Goal: Task Accomplishment & Management: Complete application form

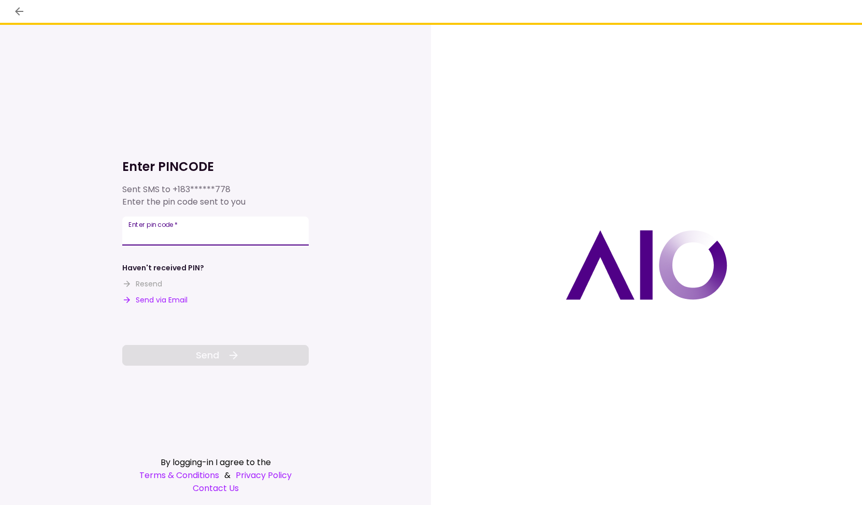
click at [203, 233] on input "Enter pin code   *" at bounding box center [215, 231] width 186 height 29
click at [164, 300] on button "Send via Email" at bounding box center [154, 300] width 65 height 11
click at [195, 231] on input "Enter pin code   *" at bounding box center [215, 231] width 186 height 29
type input "******"
click at [218, 356] on span "Send" at bounding box center [207, 355] width 23 height 14
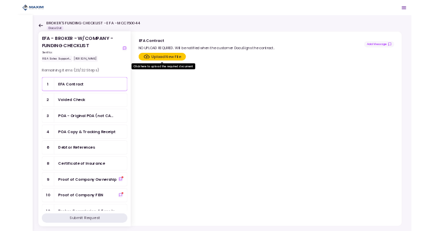
scroll to position [52, 0]
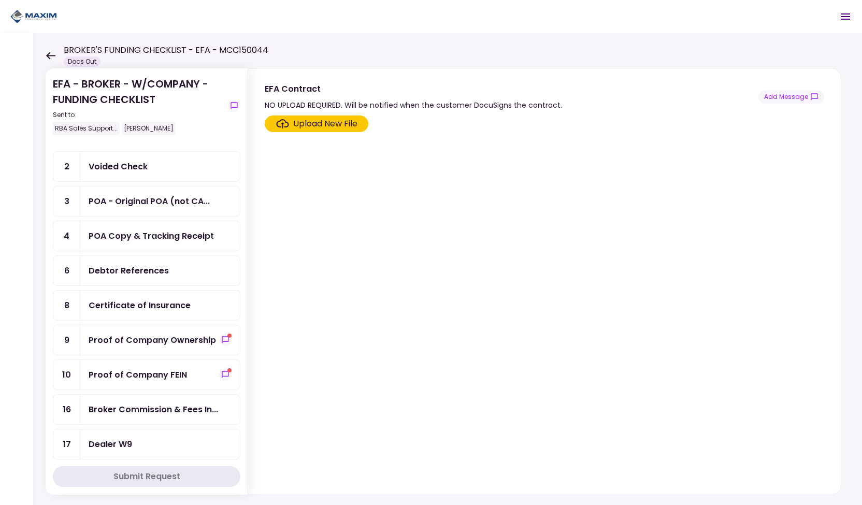
click at [154, 299] on div "Certificate of Insurance" at bounding box center [140, 305] width 102 height 13
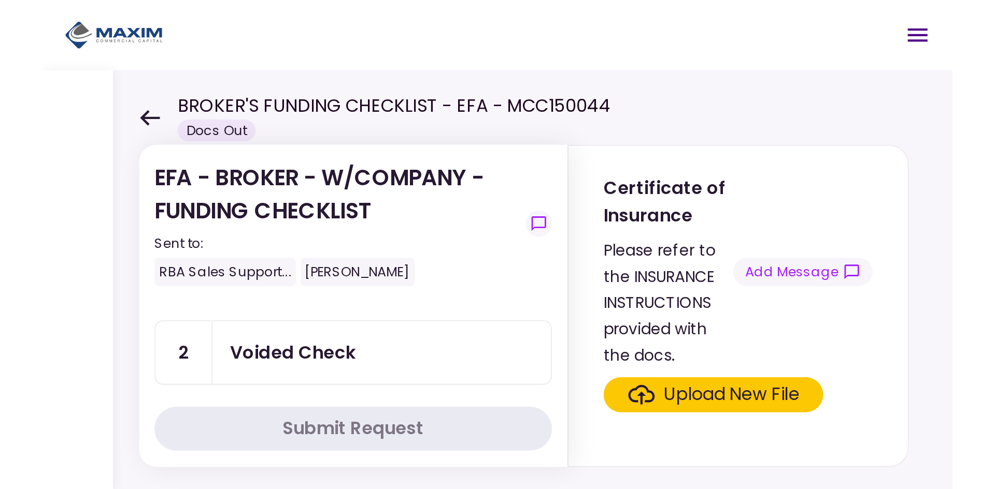
scroll to position [52, 0]
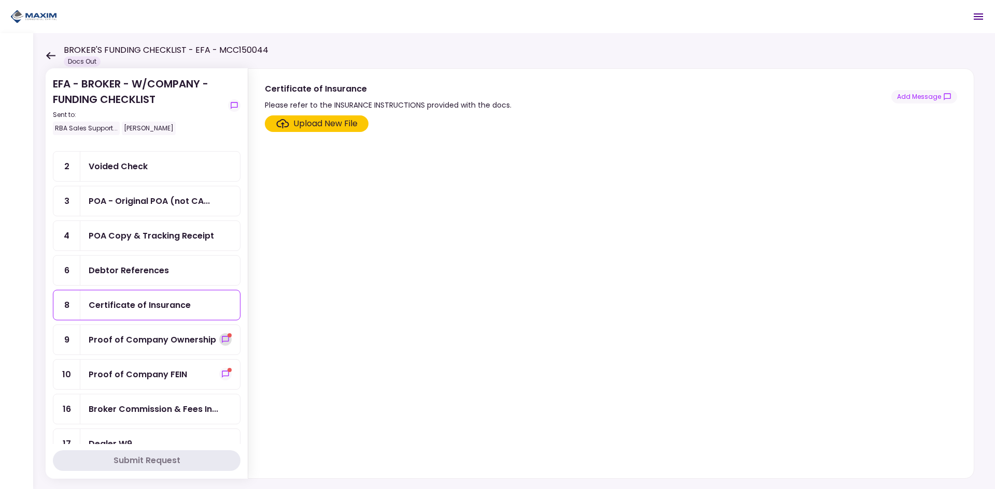
click at [221, 336] on icon "show-messages" at bounding box center [225, 340] width 8 height 8
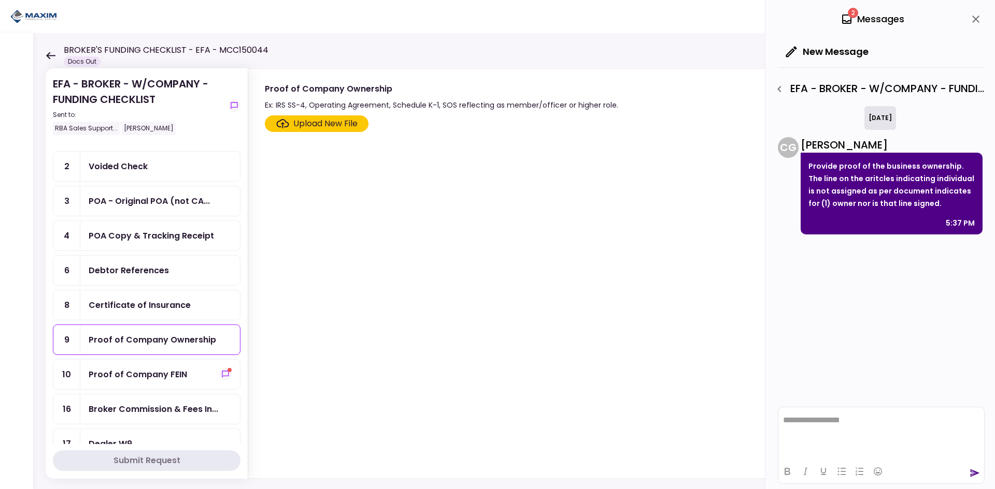
click at [622, 456] on section "Upload New File" at bounding box center [611, 295] width 692 height 359
click at [160, 370] on div "Proof of Company FEIN" at bounding box center [138, 374] width 98 height 13
click at [222, 377] on icon "show-messages" at bounding box center [225, 374] width 8 height 8
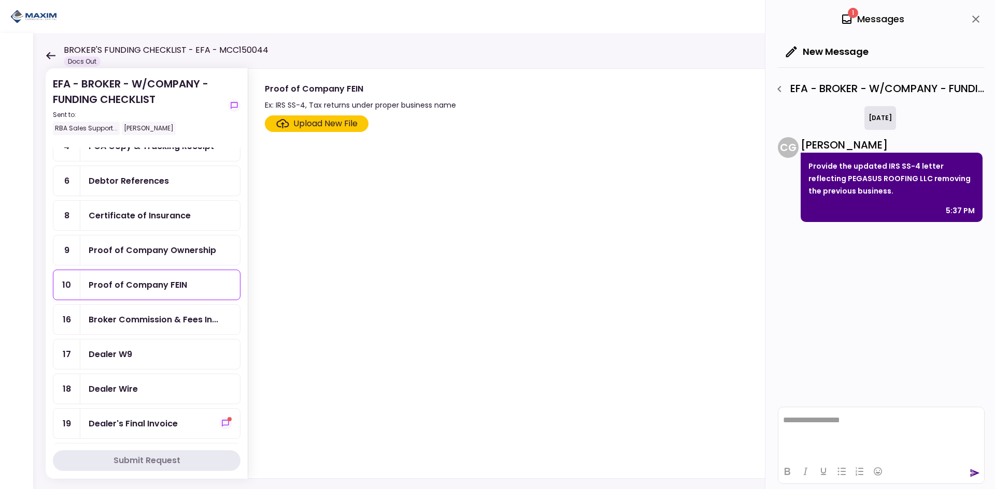
scroll to position [155, 0]
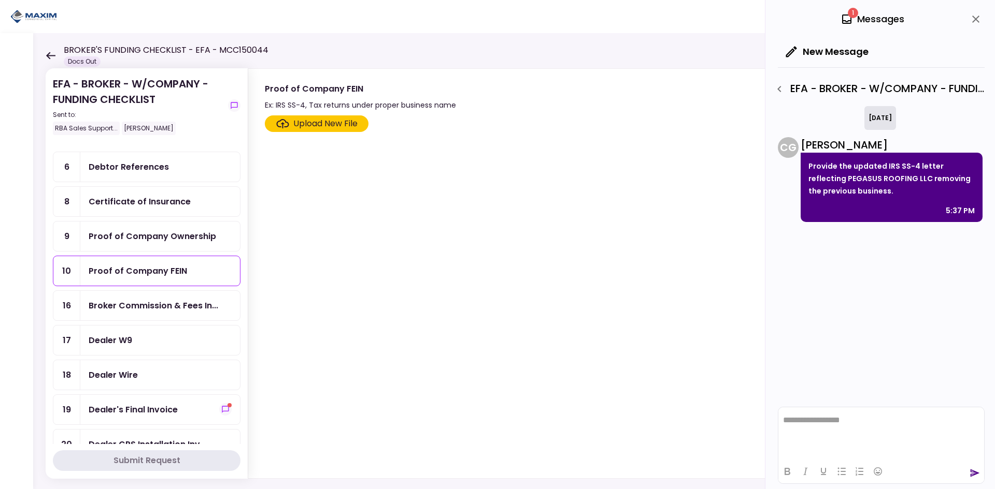
click at [167, 242] on div "Proof of Company Ownership" at bounding box center [152, 236] width 127 height 13
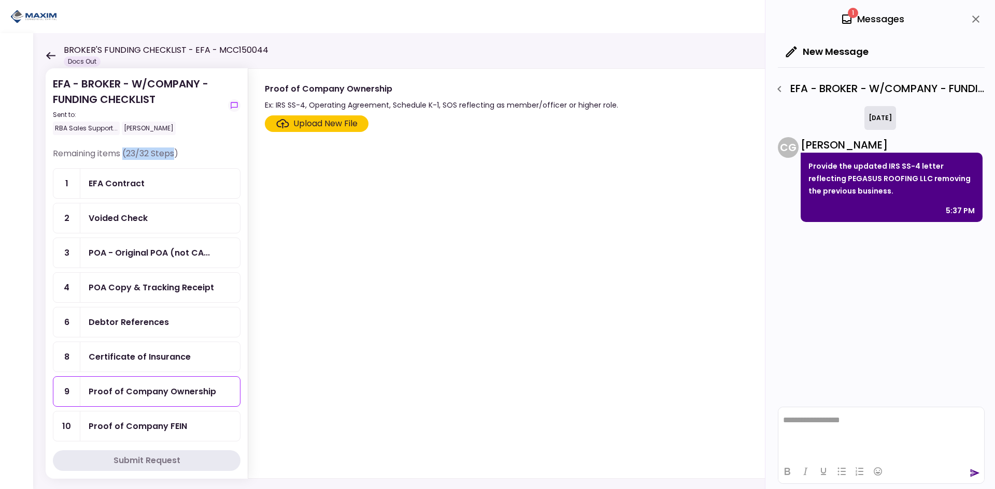
drag, startPoint x: 178, startPoint y: 152, endPoint x: 125, endPoint y: 152, distance: 53.4
click at [125, 152] on div "Remaining items (23/32 Steps)" at bounding box center [147, 158] width 188 height 21
click at [200, 152] on div "Remaining items (23/32 Steps)" at bounding box center [147, 158] width 188 height 21
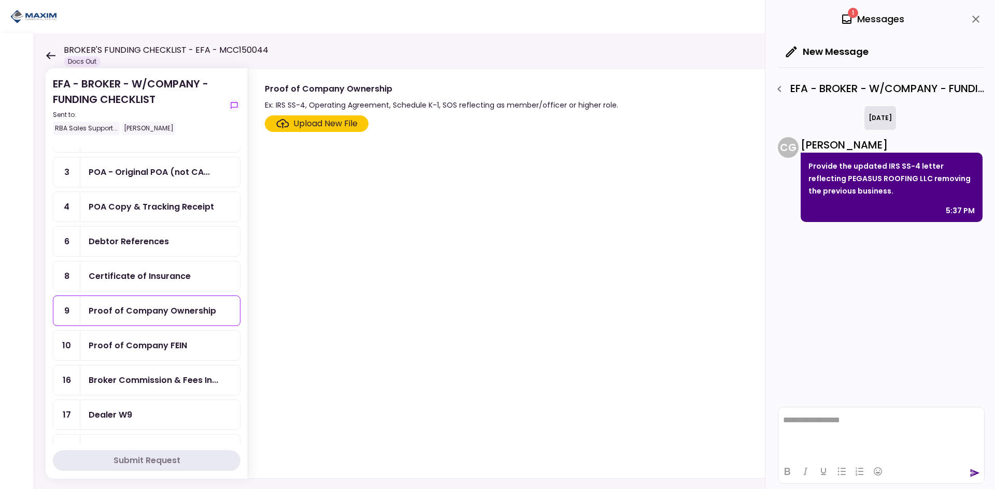
scroll to position [104, 0]
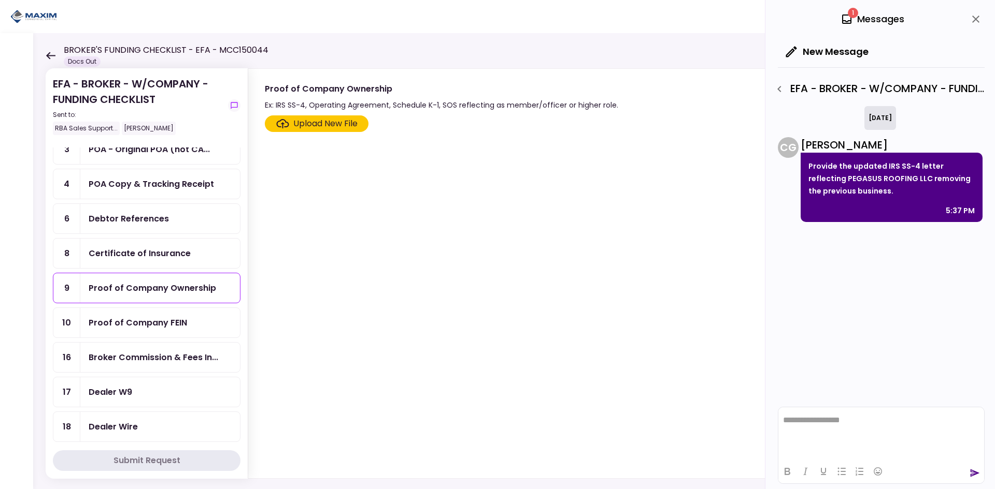
click at [152, 215] on div "Debtor References" at bounding box center [129, 218] width 80 height 13
click at [172, 317] on div "Proof of Company FEIN" at bounding box center [138, 322] width 98 height 13
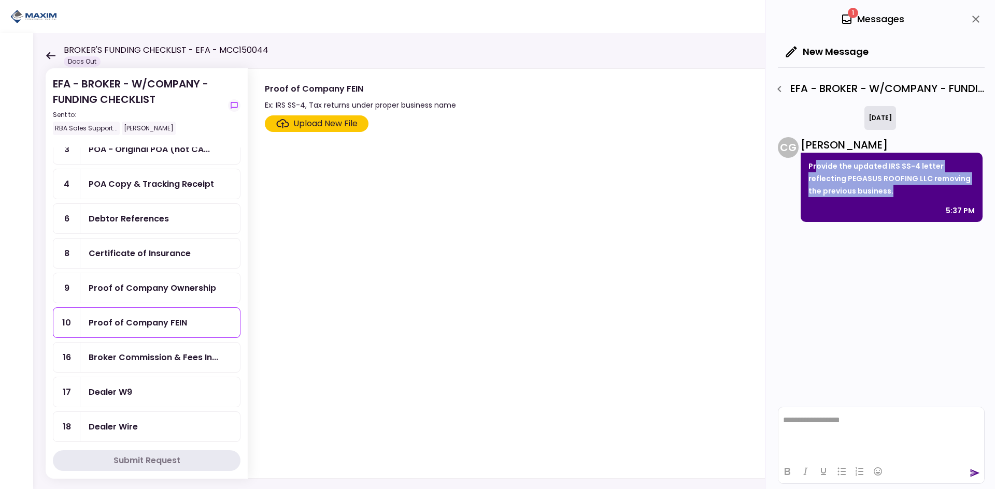
drag, startPoint x: 897, startPoint y: 189, endPoint x: 817, endPoint y: 165, distance: 83.7
click at [817, 165] on p "Provide the updated IRS SS-4 letter reflecting PEGASUS ROOFING LLC removing the…" at bounding box center [891, 178] width 166 height 37
click at [861, 182] on p "Provide the updated IRS SS-4 letter reflecting PEGASUS ROOFING LLC removing the…" at bounding box center [891, 178] width 166 height 37
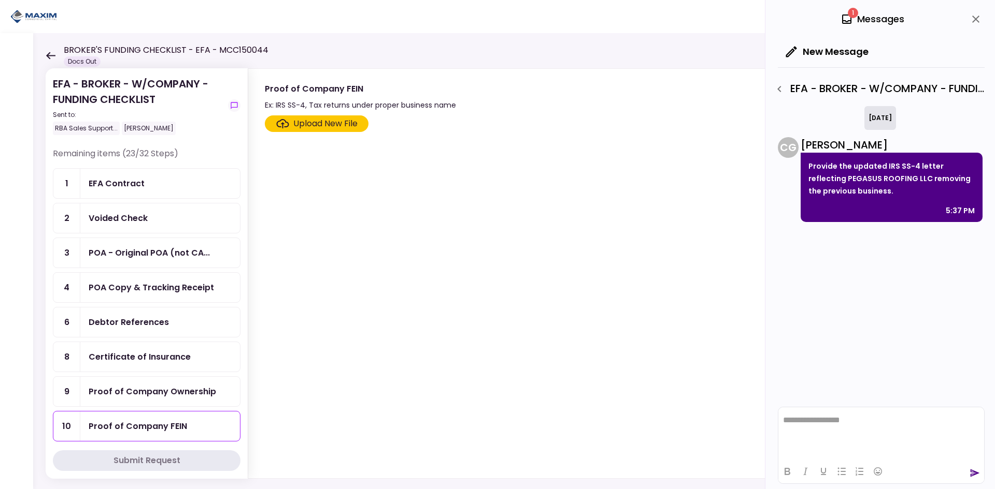
click at [157, 318] on div "Debtor References" at bounding box center [129, 322] width 80 height 13
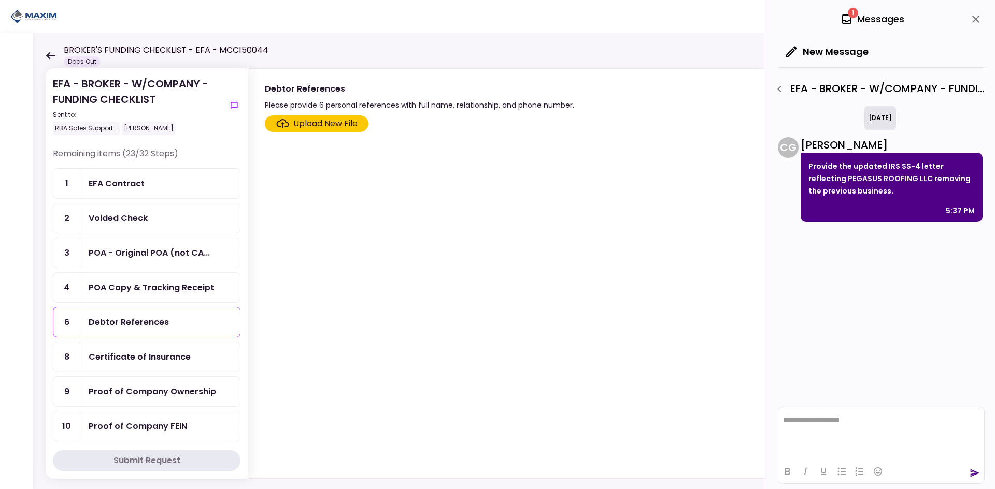
click at [143, 287] on div "POA Copy & Tracking Receipt" at bounding box center [151, 287] width 125 height 13
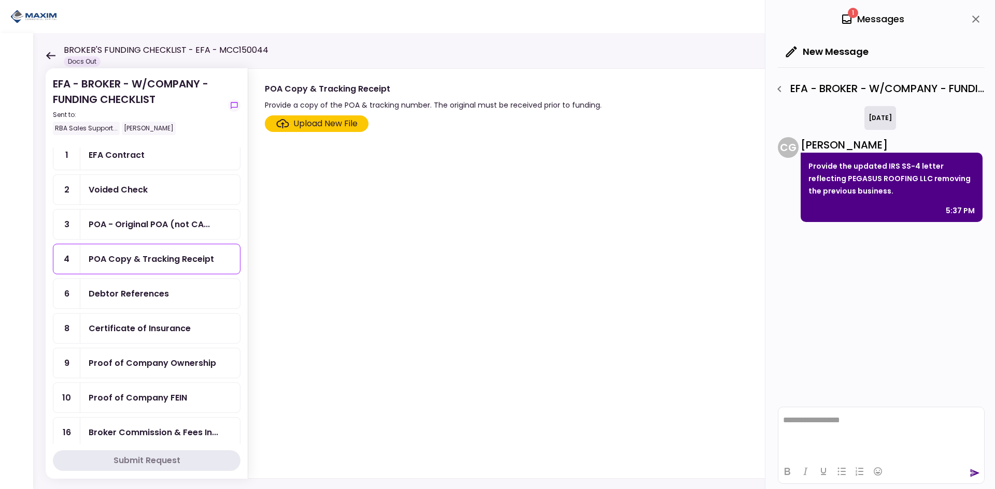
scroll to position [52, 0]
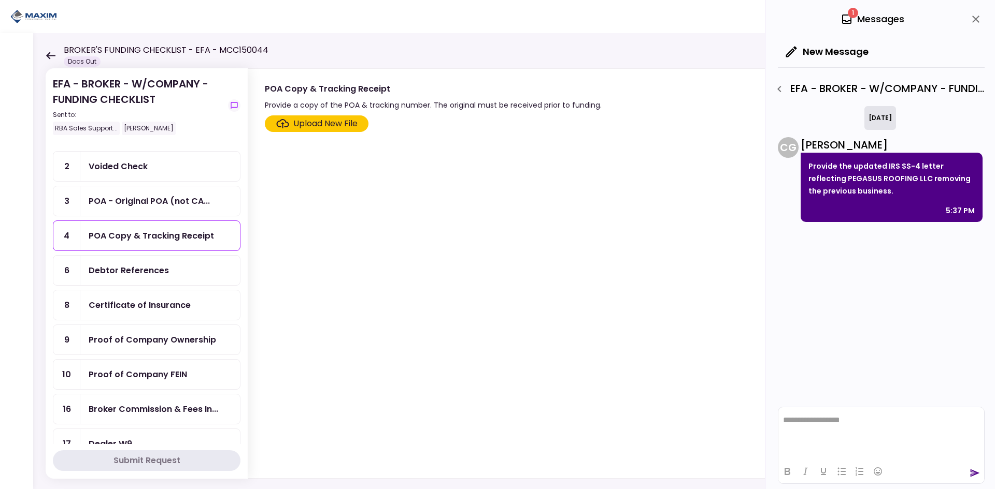
click at [155, 365] on div "Proof of Company FEIN" at bounding box center [160, 375] width 160 height 30
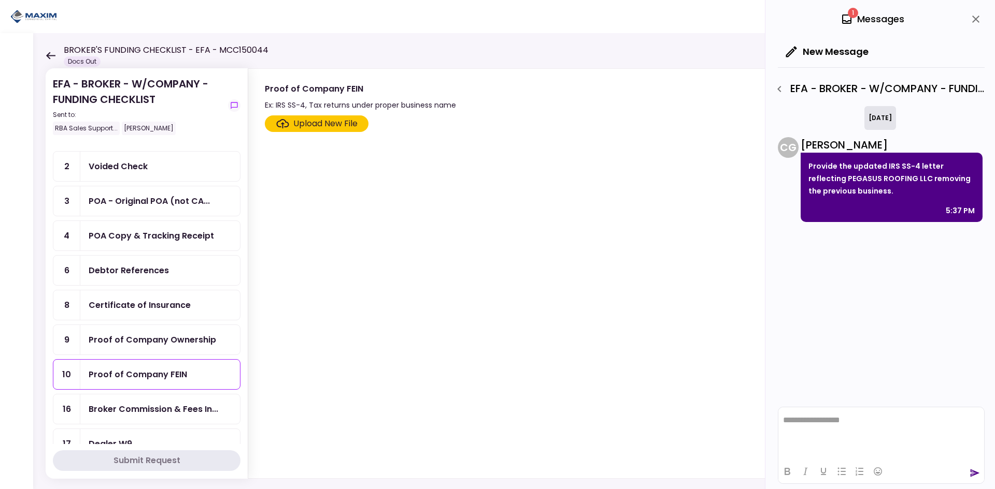
click at [161, 342] on div "Proof of Company Ownership" at bounding box center [152, 340] width 127 height 13
click at [172, 337] on div "Proof of Company Ownership" at bounding box center [152, 340] width 127 height 13
click at [776, 89] on icon "button" at bounding box center [779, 89] width 12 height 12
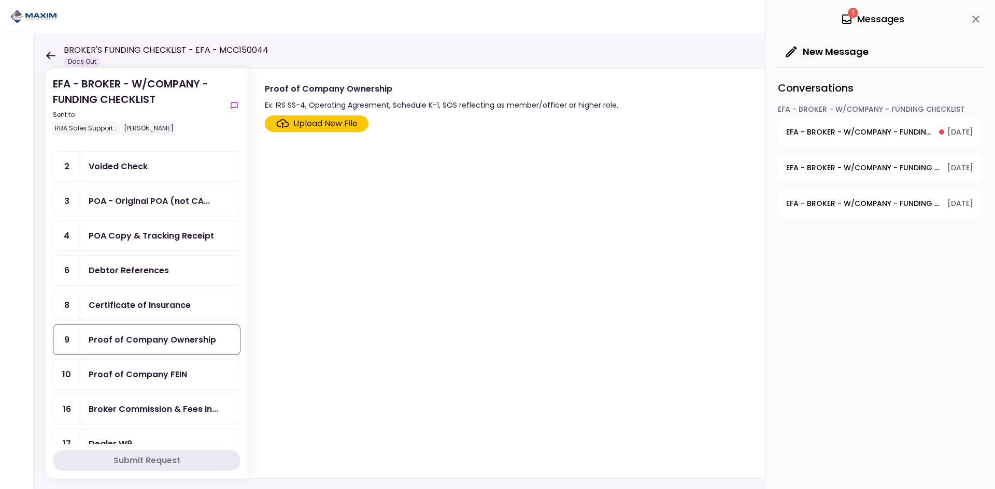
click at [861, 134] on span "EFA - BROKER - W/COMPANY - FUNDING CHECKLIST - Dealer's Final Invoice" at bounding box center [859, 132] width 146 height 11
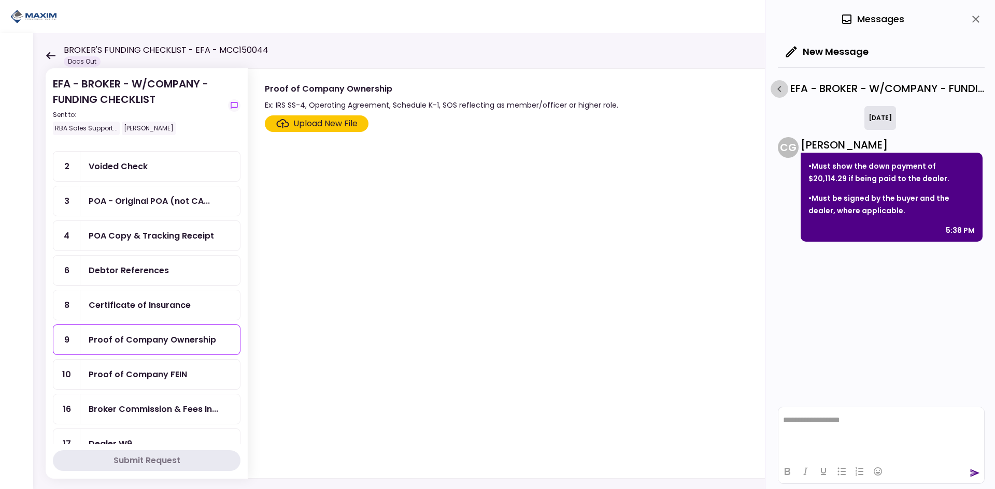
click at [779, 92] on icon "button" at bounding box center [779, 89] width 12 height 12
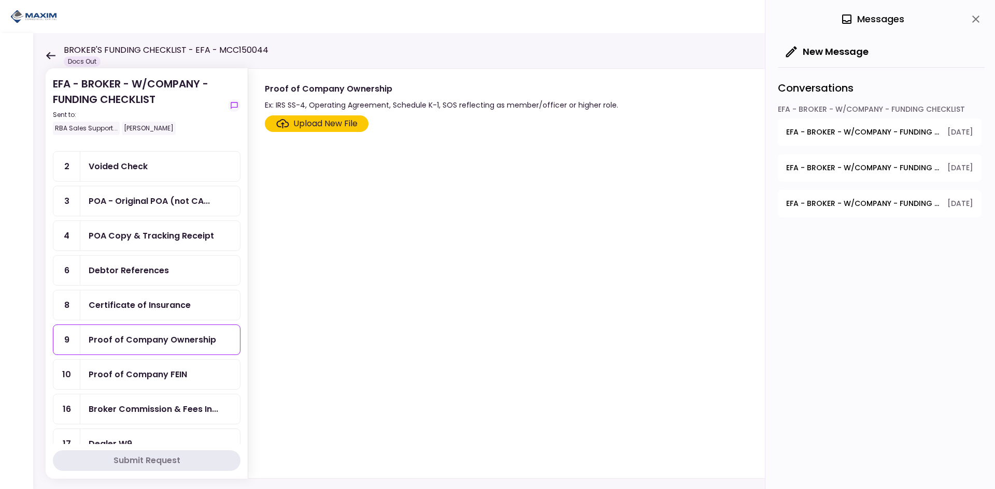
click at [837, 194] on button "EFA - BROKER - W/COMPANY - FUNDING CHECKLIST - Proof of Company FEIN [DATE]" at bounding box center [879, 203] width 204 height 27
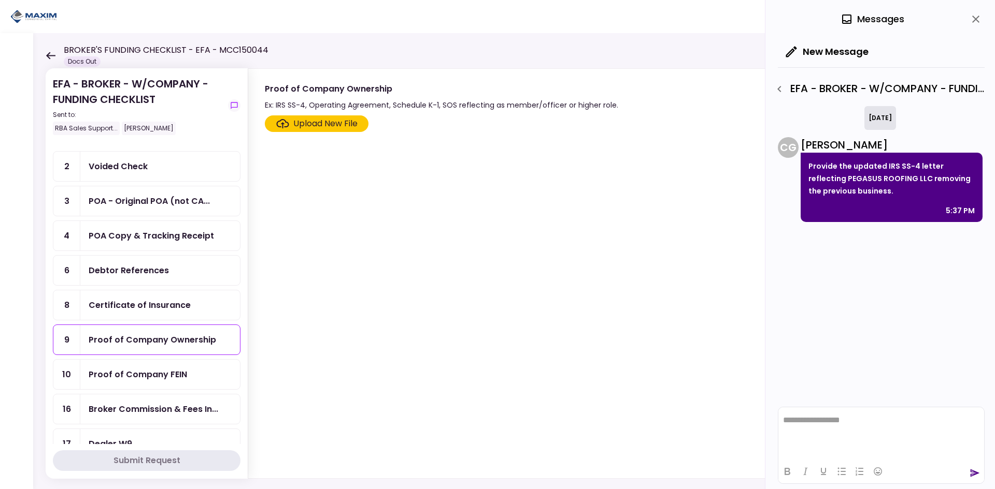
click at [774, 88] on icon "button" at bounding box center [779, 89] width 12 height 12
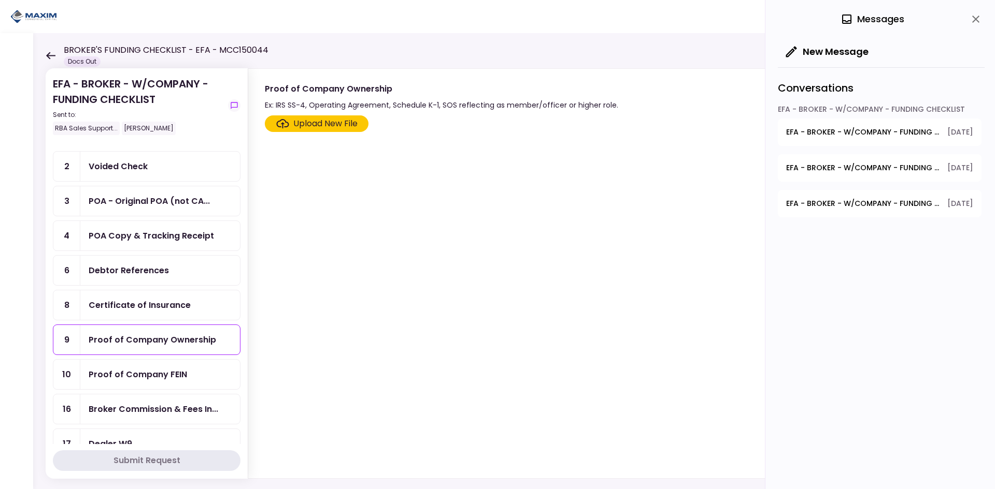
click at [832, 164] on span "EFA - BROKER - W/COMPANY - FUNDING CHECKLIST - Proof of Company Ownership" at bounding box center [863, 168] width 154 height 11
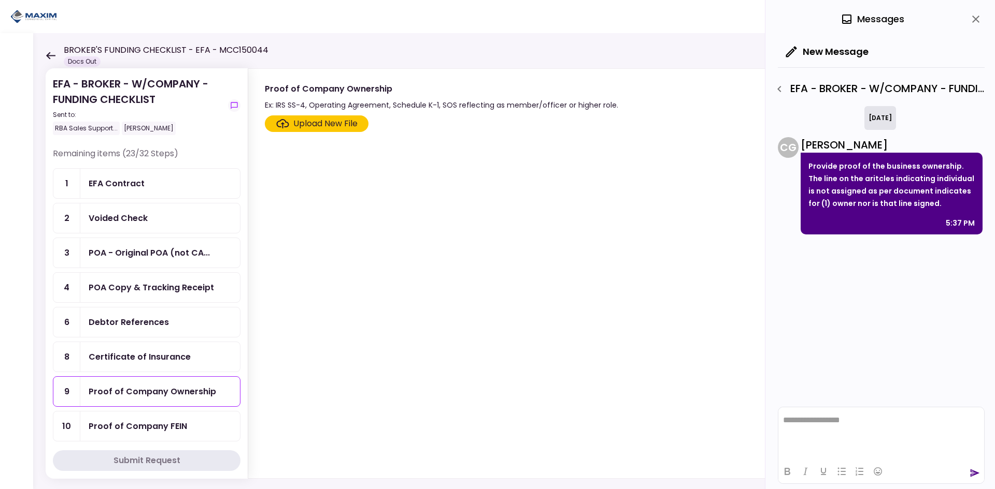
scroll to position [155, 0]
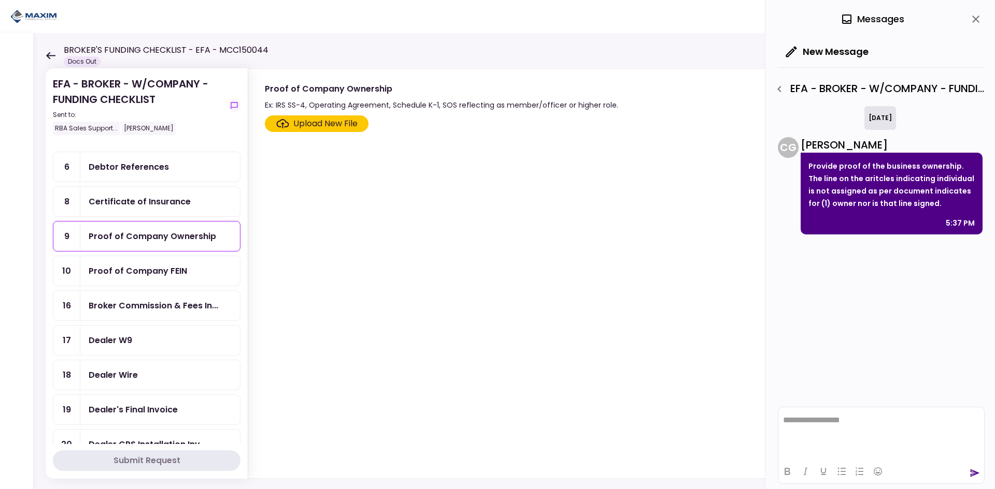
click at [160, 276] on div "Proof of Company FEIN" at bounding box center [138, 271] width 98 height 13
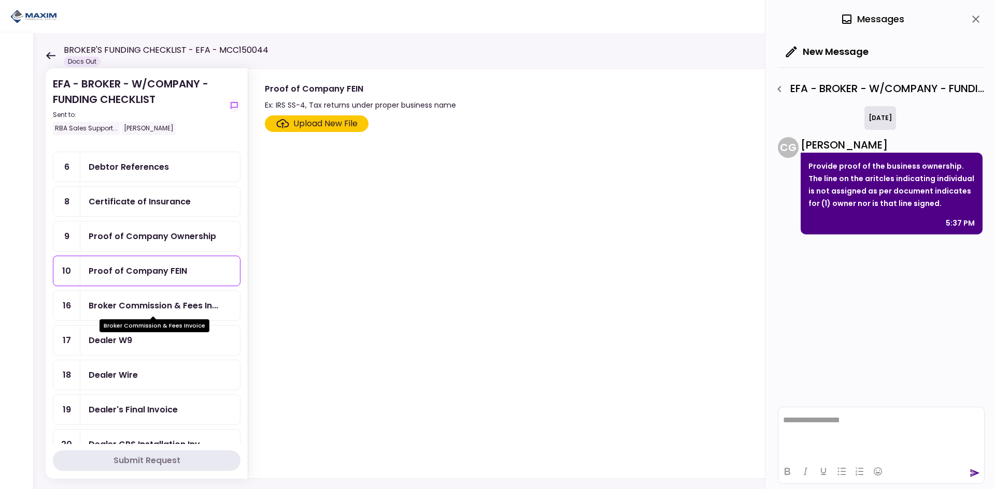
click at [142, 300] on div "Broker Commission & Fees In..." at bounding box center [153, 305] width 129 height 13
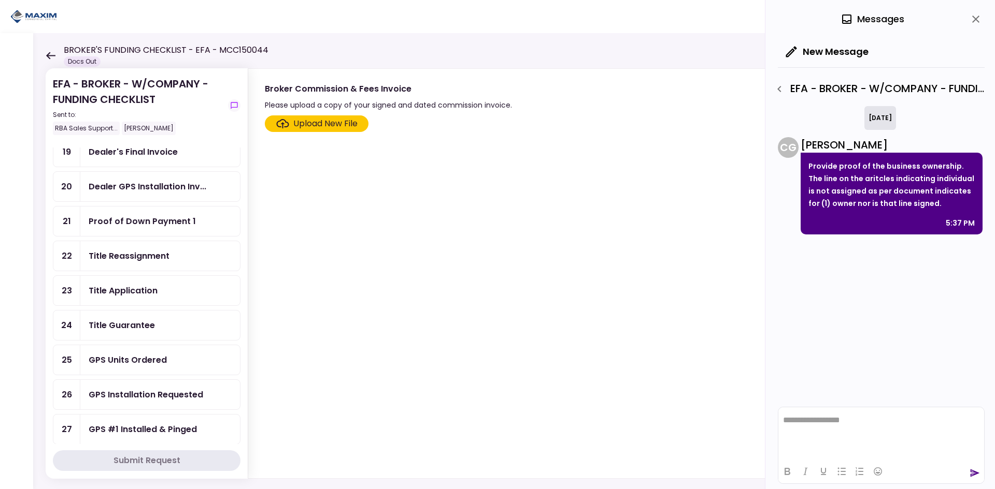
scroll to position [414, 0]
click at [151, 153] on div "Dealer's Final Invoice" at bounding box center [133, 151] width 89 height 13
click at [140, 147] on div "EFA - BROKER - W/COMPANY - FUNDING CHECKLIST Sent to: RBA Sales Support... [DEM…" at bounding box center [147, 111] width 188 height 71
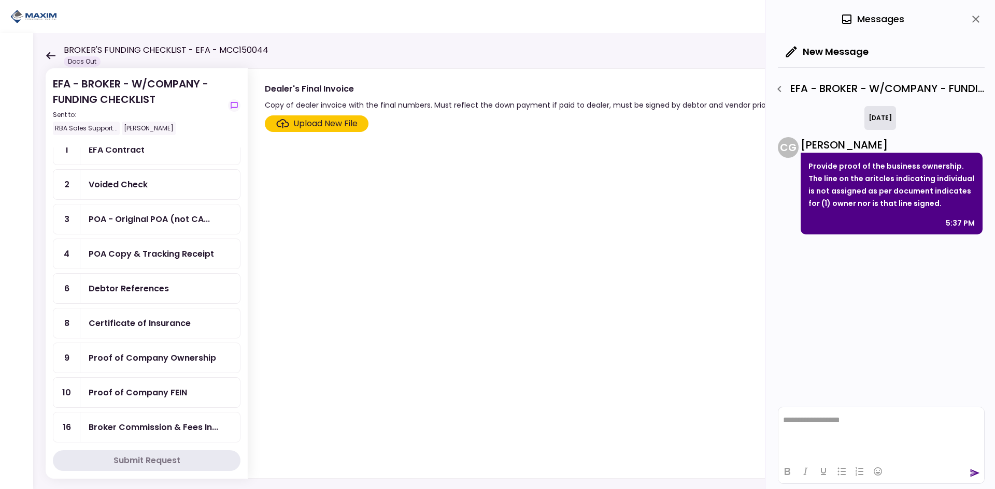
scroll to position [52, 0]
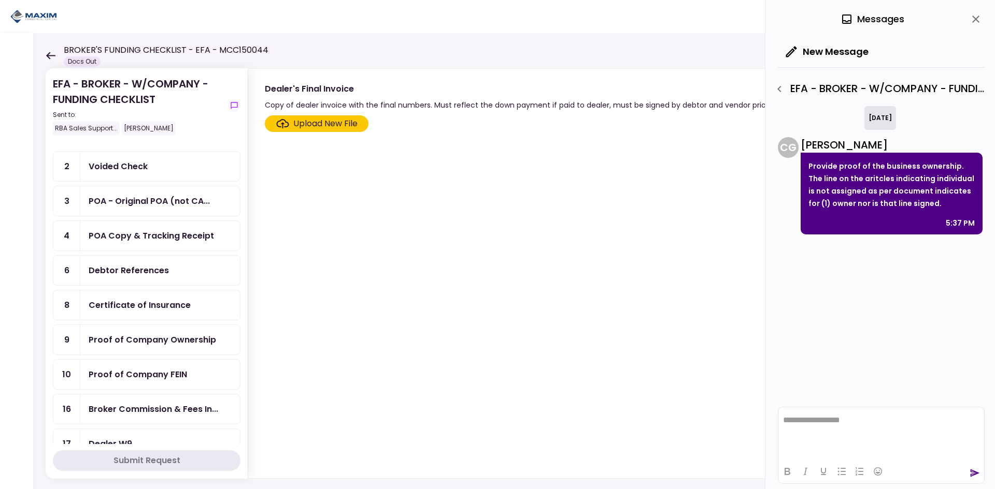
drag, startPoint x: 149, startPoint y: 384, endPoint x: 150, endPoint y: 376, distance: 8.9
click at [149, 384] on div "Proof of Company FEIN" at bounding box center [160, 375] width 160 height 30
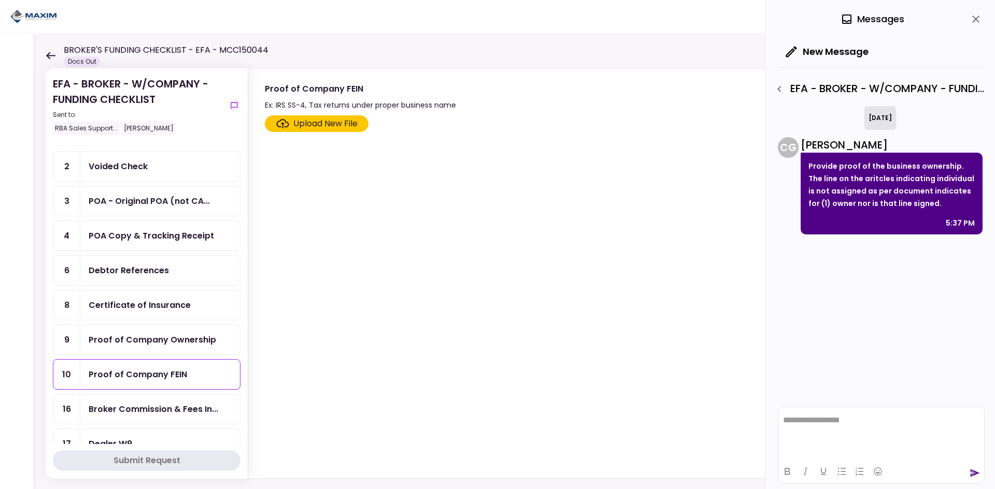
click at [858, 413] on html "**********" at bounding box center [881, 421] width 206 height 26
click at [861, 415] on html at bounding box center [881, 420] width 206 height 25
click at [204, 342] on div "Proof of Company Ownership" at bounding box center [152, 340] width 127 height 13
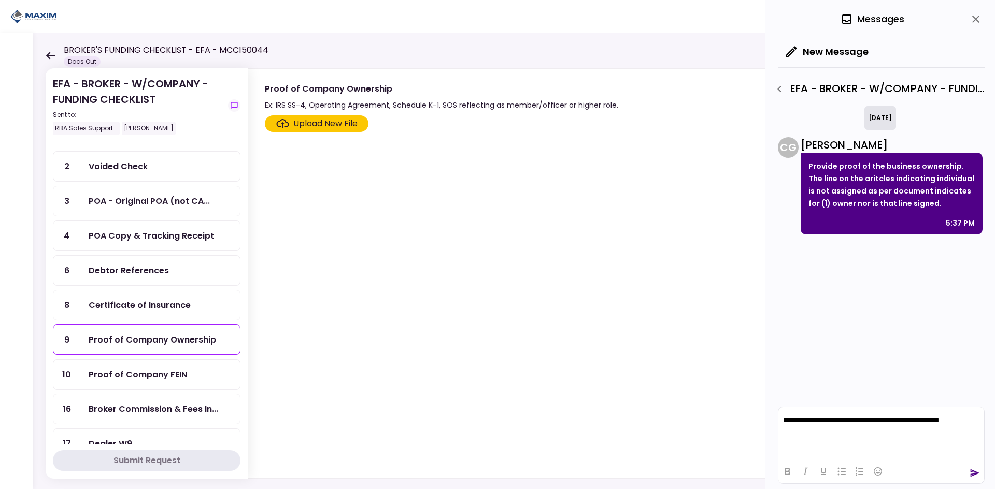
click at [861, 422] on p "**********" at bounding box center [881, 420] width 196 height 9
click at [861, 420] on p "**********" at bounding box center [881, 416] width 196 height 19
drag, startPoint x: 974, startPoint y: 425, endPoint x: 814, endPoint y: 416, distance: 160.3
click at [815, 416] on html "**********" at bounding box center [881, 415] width 206 height 35
drag, startPoint x: 968, startPoint y: 419, endPoint x: 1497, endPoint y: 808, distance: 656.5
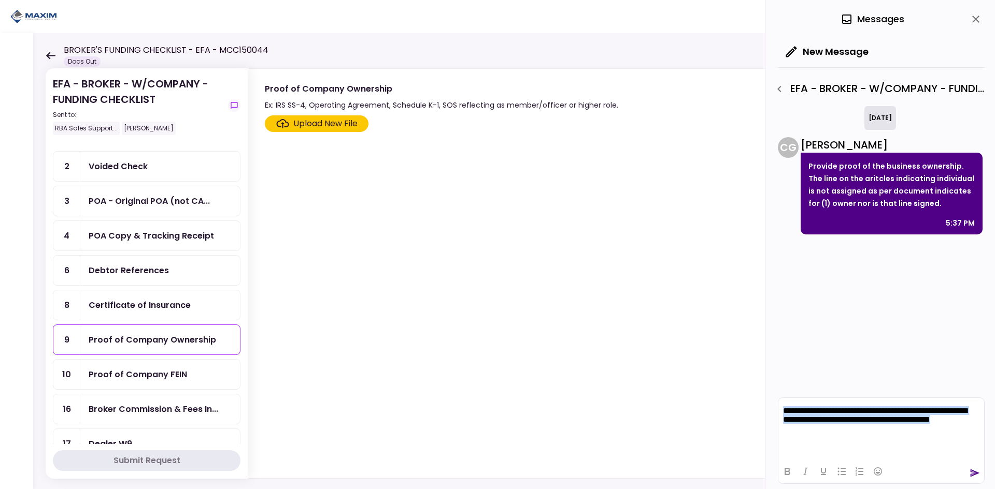
click at [778, 409] on html "**********" at bounding box center [881, 415] width 206 height 35
click at [164, 373] on div "Proof of Company FEIN" at bounding box center [138, 374] width 98 height 13
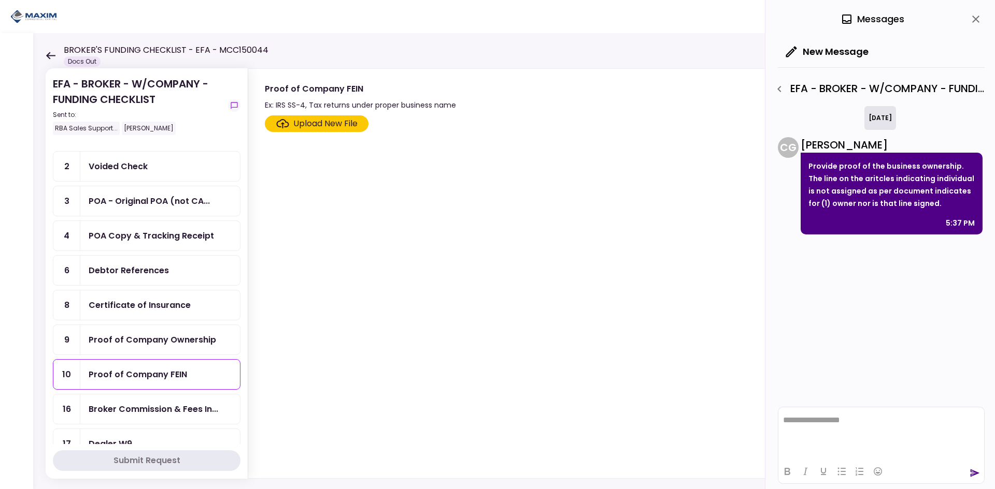
click at [777, 89] on icon "button" at bounding box center [779, 89] width 12 height 12
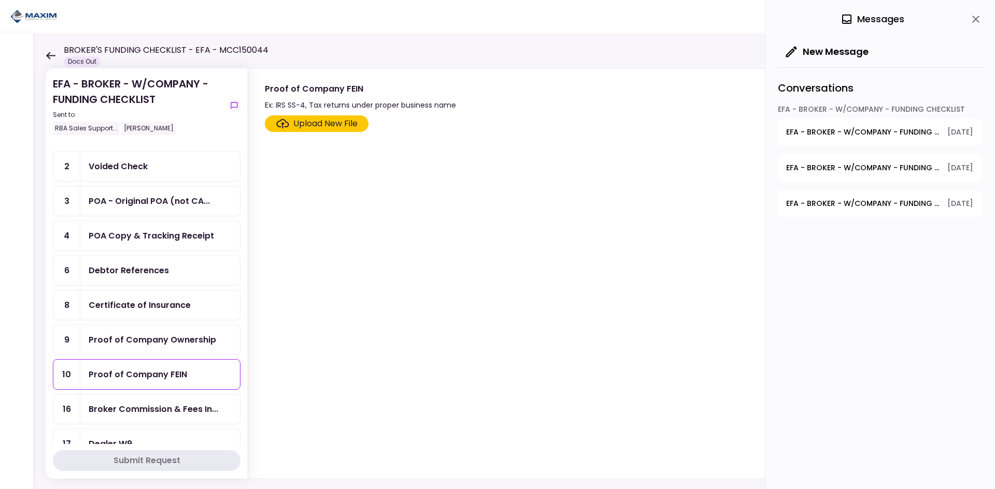
click at [838, 203] on span "EFA - BROKER - W/COMPANY - FUNDING CHECKLIST - Proof of Company FEIN" at bounding box center [863, 203] width 154 height 11
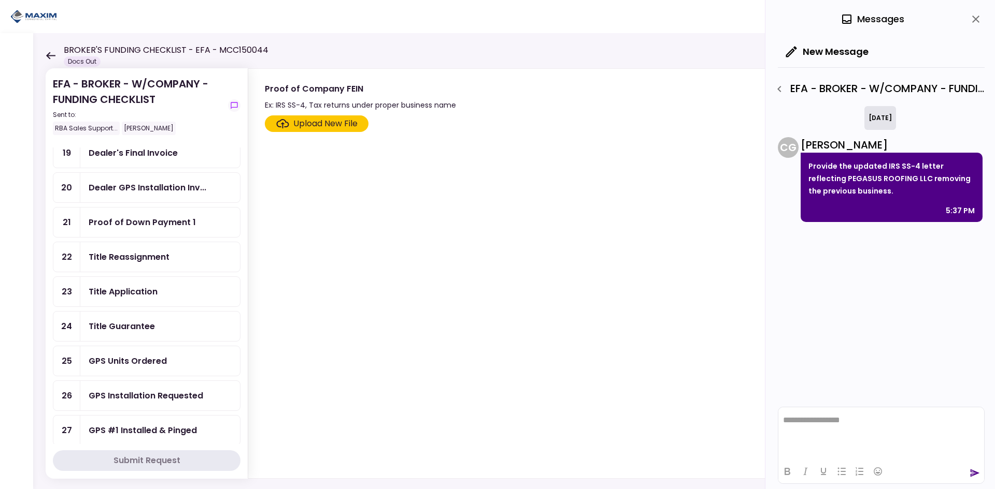
scroll to position [414, 0]
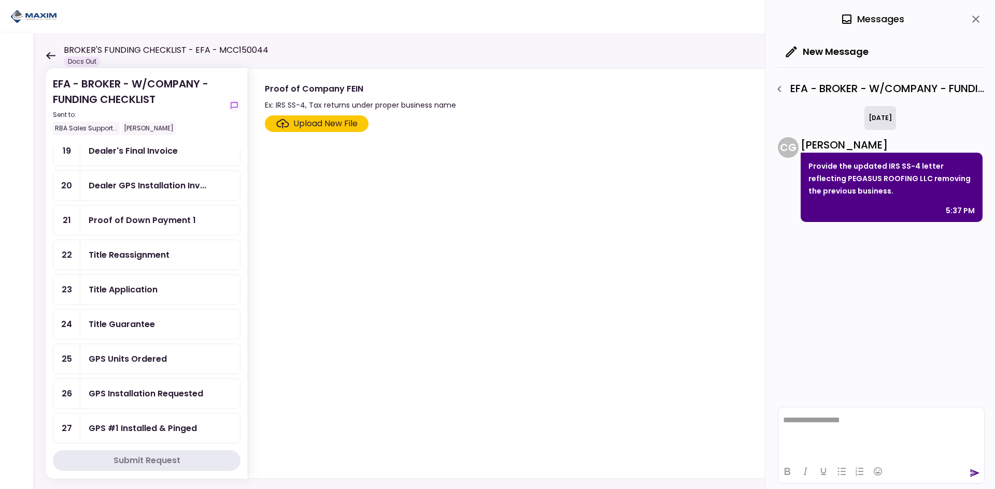
click at [163, 220] on div "Proof of Down Payment 1" at bounding box center [142, 220] width 107 height 13
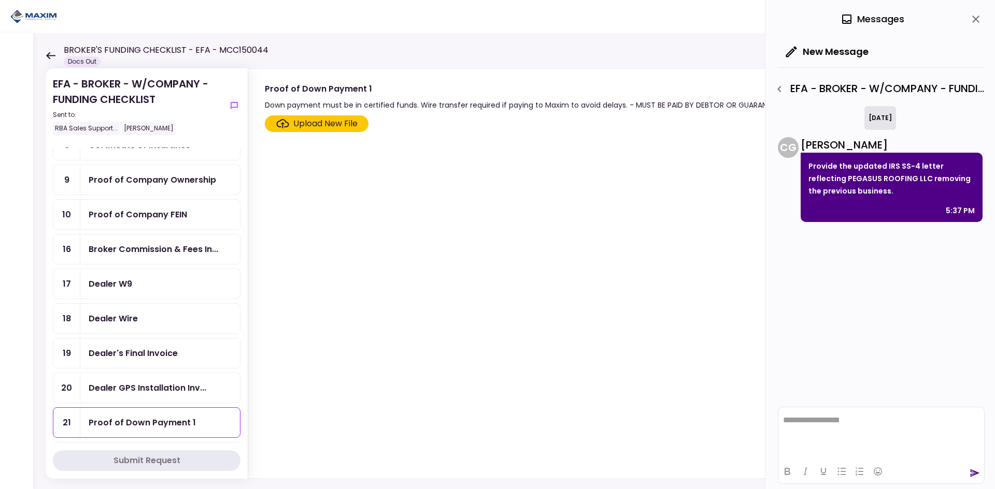
scroll to position [207, 0]
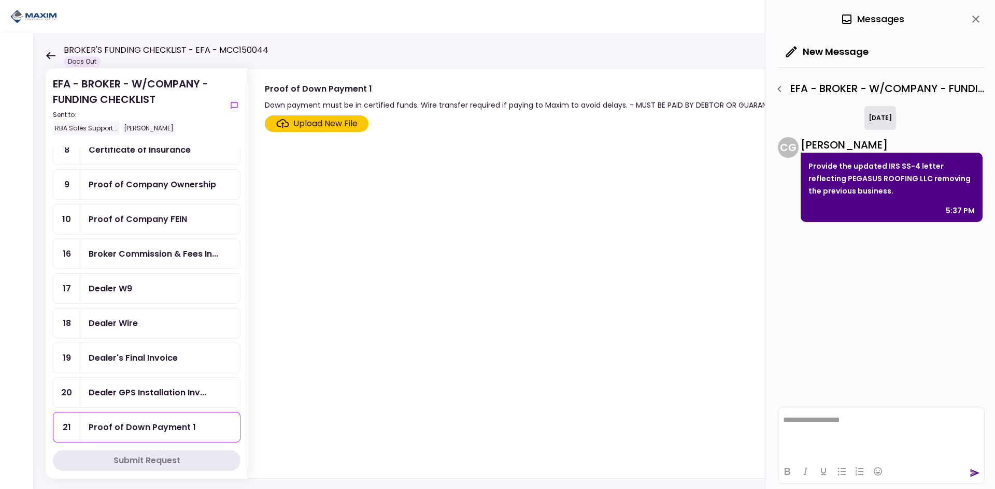
click at [707, 102] on div "Down payment must be in certified funds. Wire transfer required if paying to Ma…" at bounding box center [523, 105] width 517 height 12
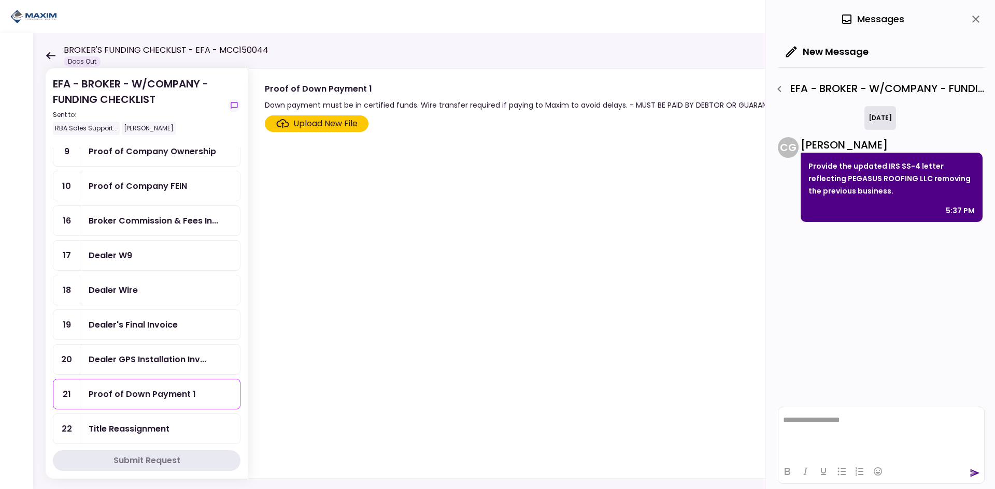
scroll to position [363, 0]
